Goal: Information Seeking & Learning: Learn about a topic

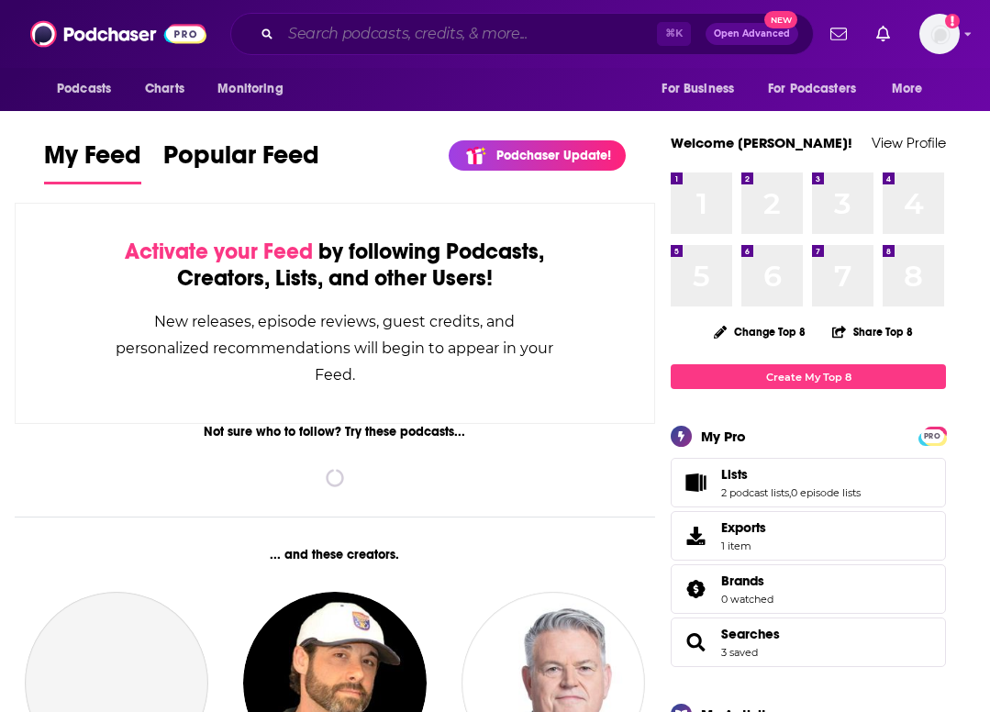
click at [349, 28] on input "Search podcasts, credits, & more..." at bounding box center [469, 33] width 376 height 29
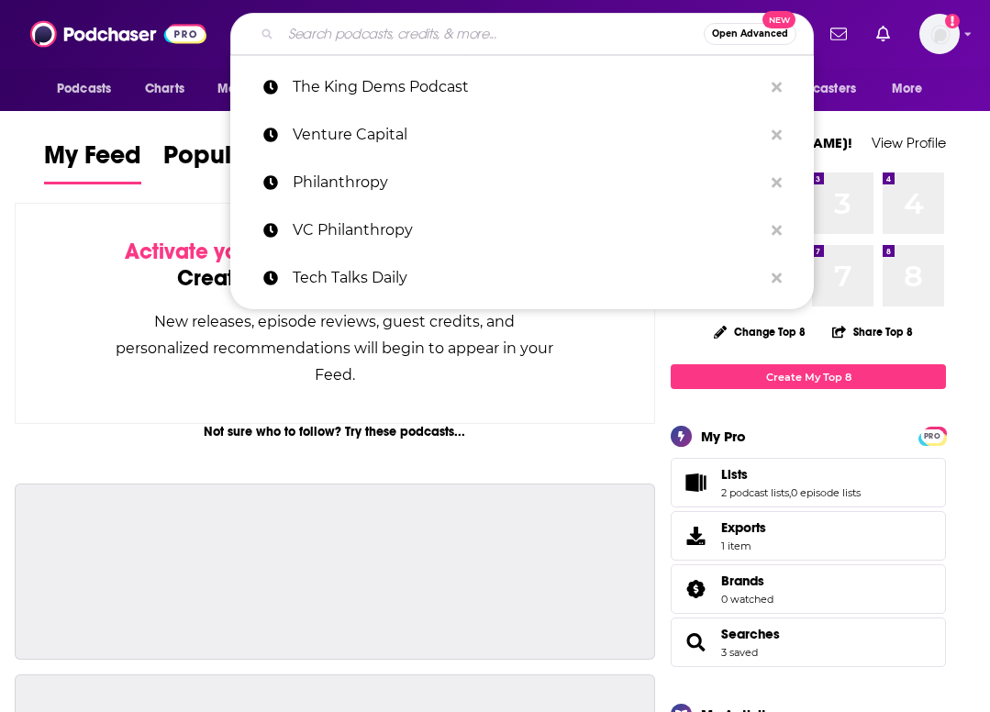
paste input "Startup Podcast"
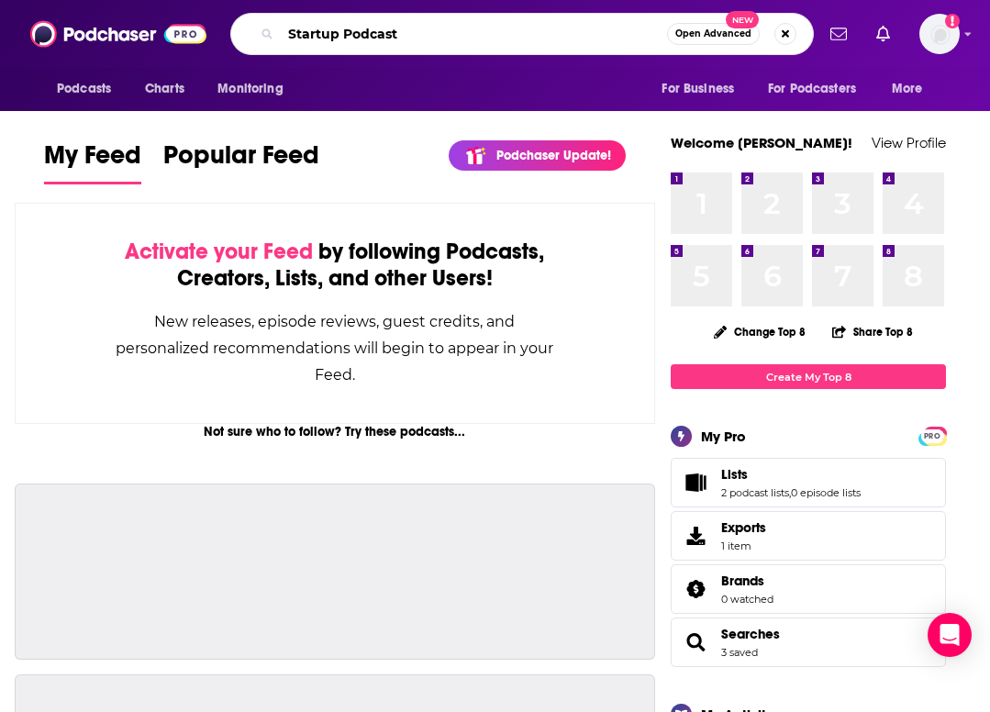
type input "Startup Podcast"
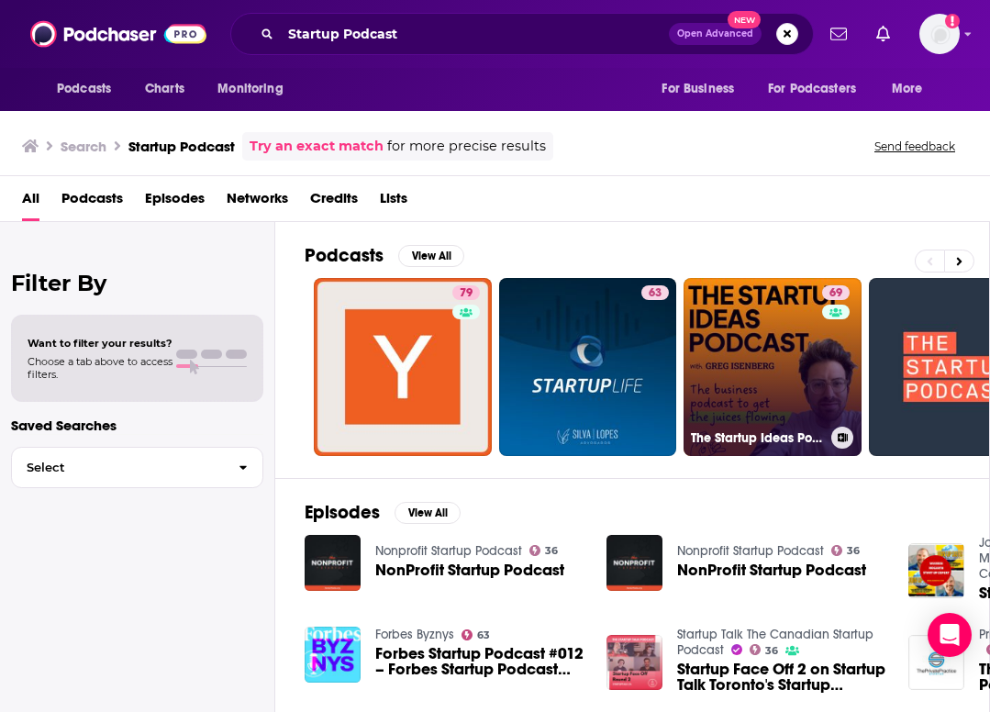
click at [750, 346] on link "69 The Startup Ideas Podcast" at bounding box center [773, 367] width 178 height 178
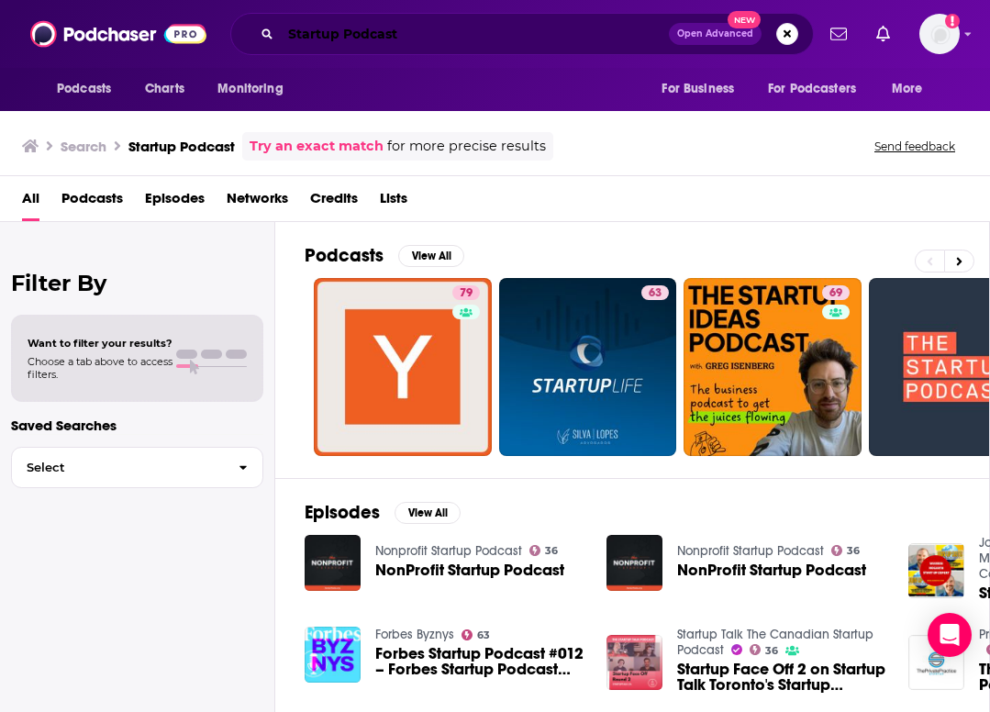
click at [328, 29] on input "Startup Podcast" at bounding box center [475, 33] width 388 height 29
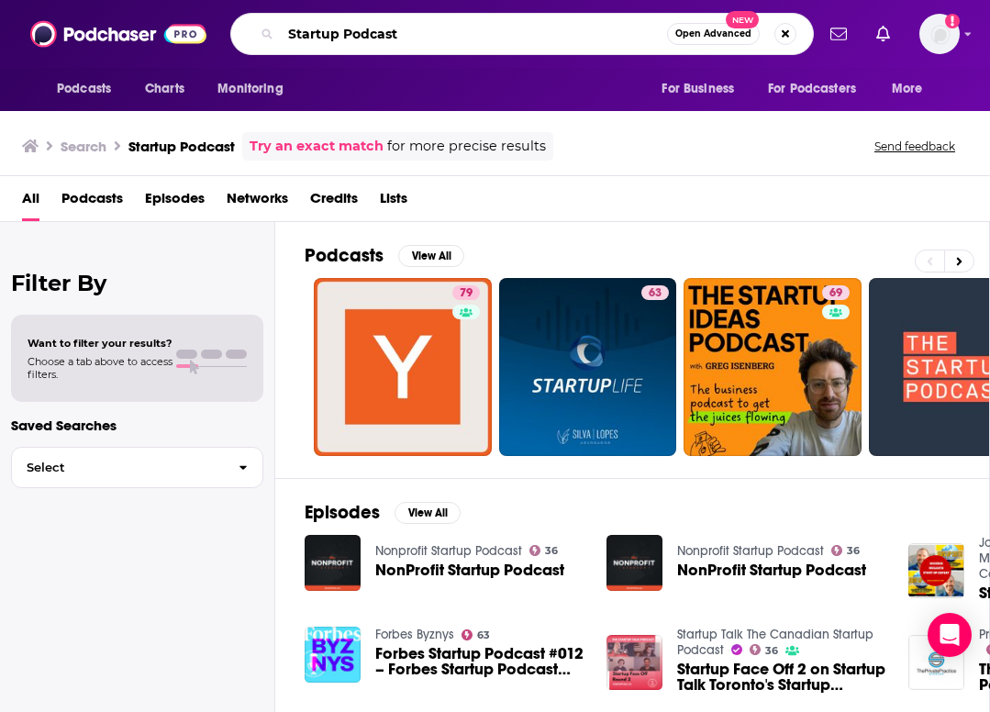
click at [328, 29] on input "Startup Podcast" at bounding box center [474, 33] width 386 height 29
paste input "[URL][DOMAIN_NAME]"
type input "[URL][DOMAIN_NAME]"
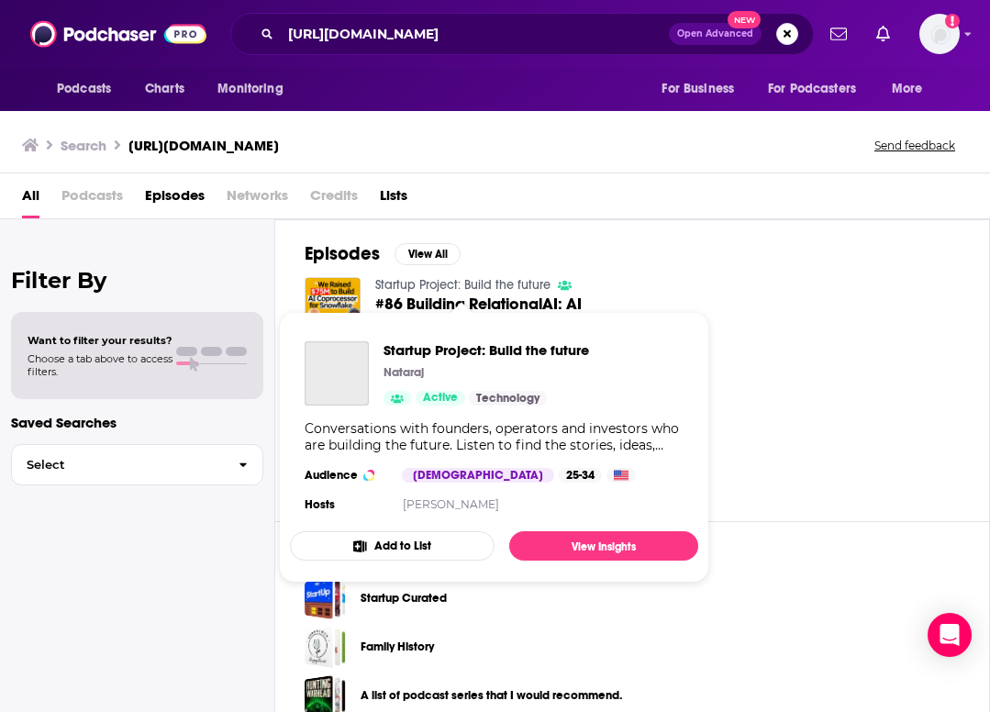
click at [446, 277] on link "Startup Project: Build the future" at bounding box center [462, 285] width 175 height 16
